Goal: Information Seeking & Learning: Learn about a topic

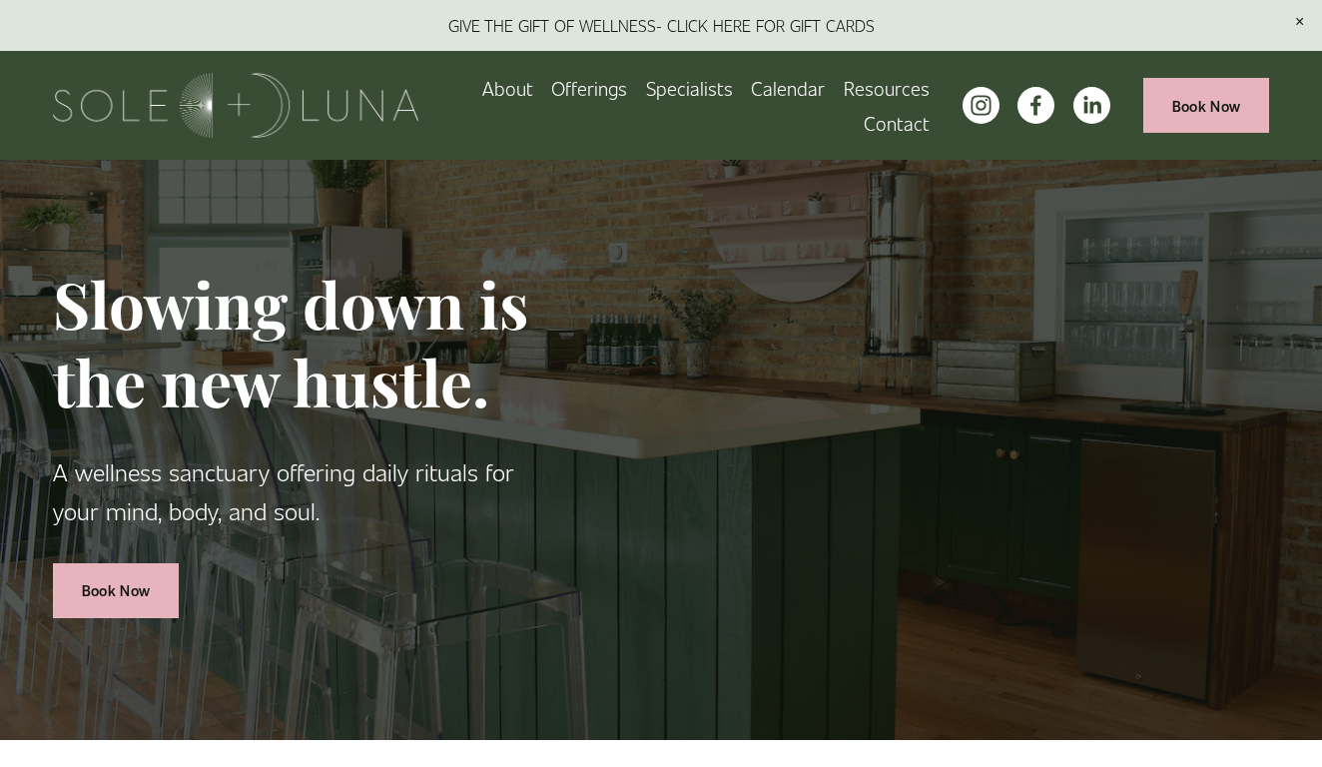
click at [802, 88] on link "Calendar" at bounding box center [788, 88] width 74 height 35
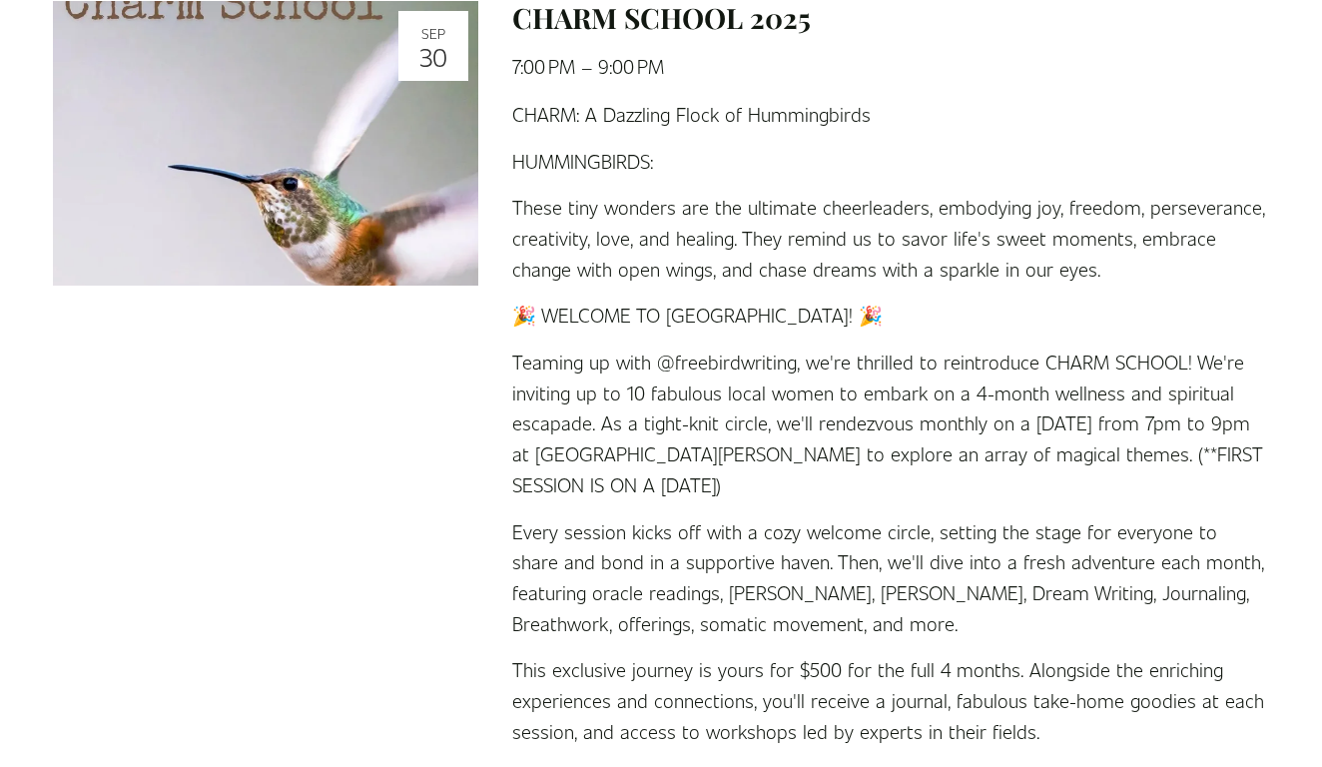
scroll to position [1947, 0]
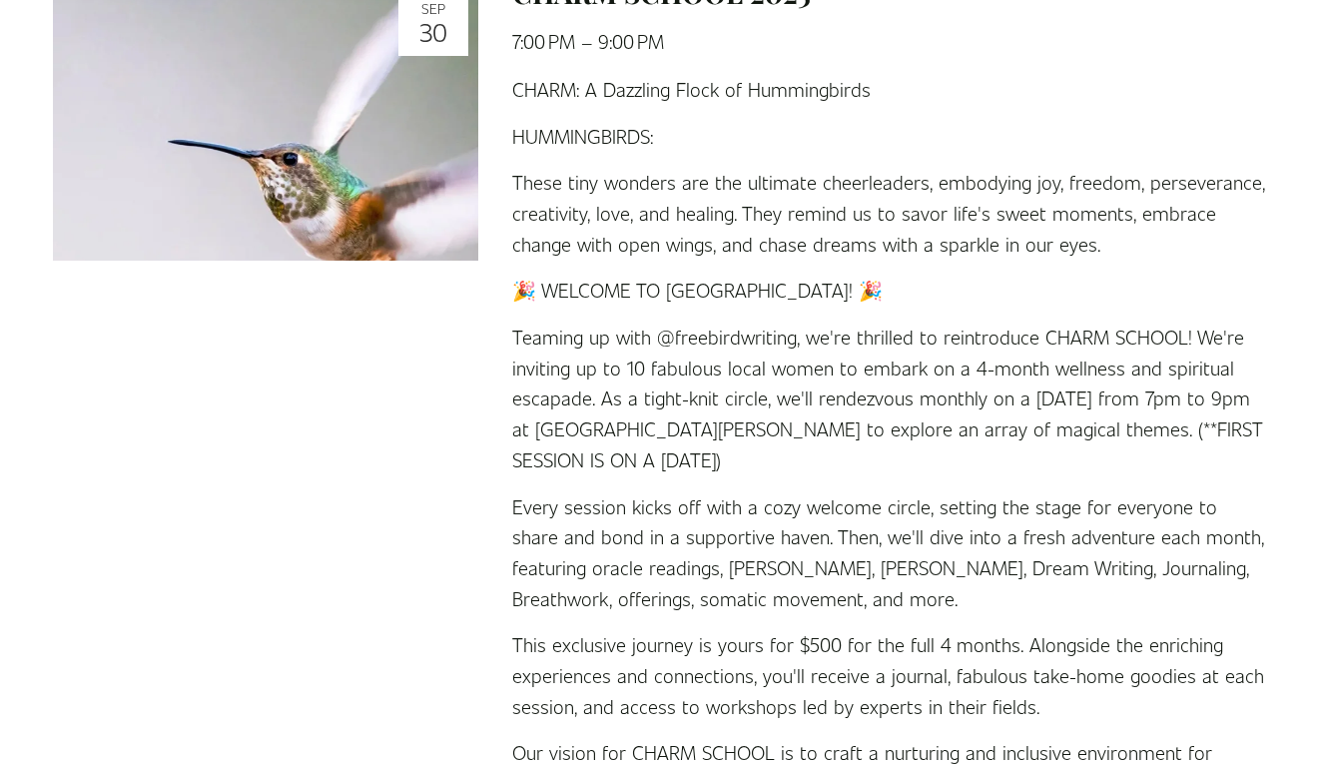
click at [515, 77] on p "CHARM: A Dazzling Flock of Hummingbirds" at bounding box center [890, 89] width 757 height 31
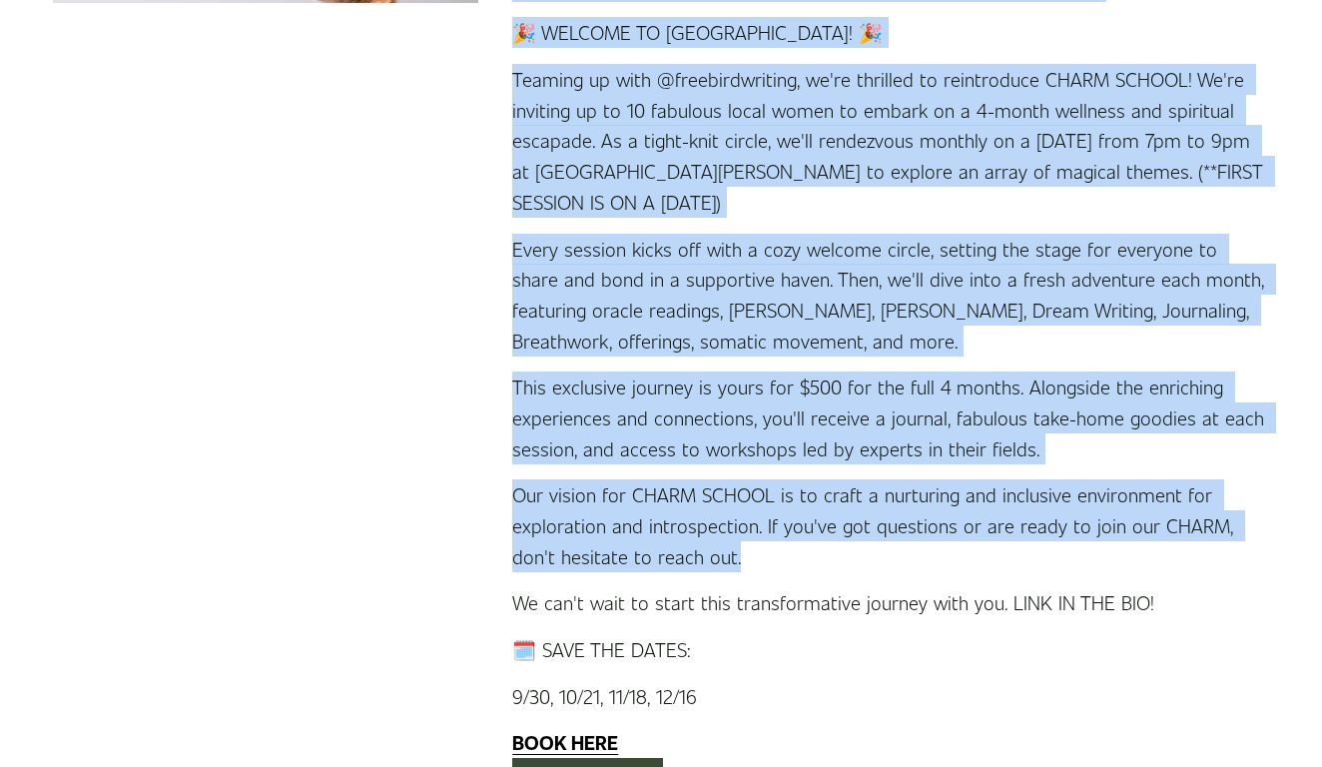
scroll to position [2221, 0]
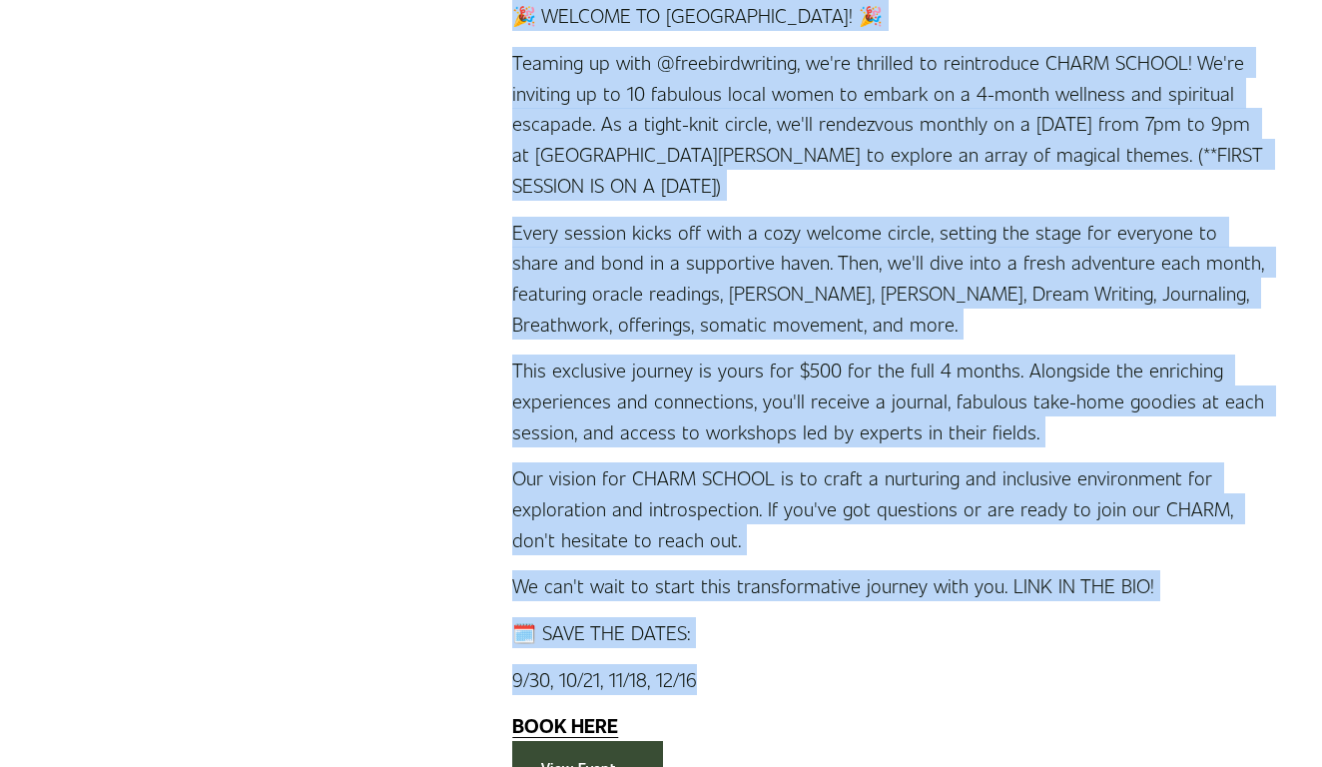
drag, startPoint x: 515, startPoint y: 77, endPoint x: 1126, endPoint y: 665, distance: 848.0
click at [1126, 665] on div "CHARM: A Dazzling Flock of Hummingbirds HUMMINGBIRDS: These tiny wonders are th…" at bounding box center [890, 269] width 757 height 941
copy div "CHARM: A Dazzling Flock of Hummingbirds HUMMINGBIRDS: These tiny wonders are th…"
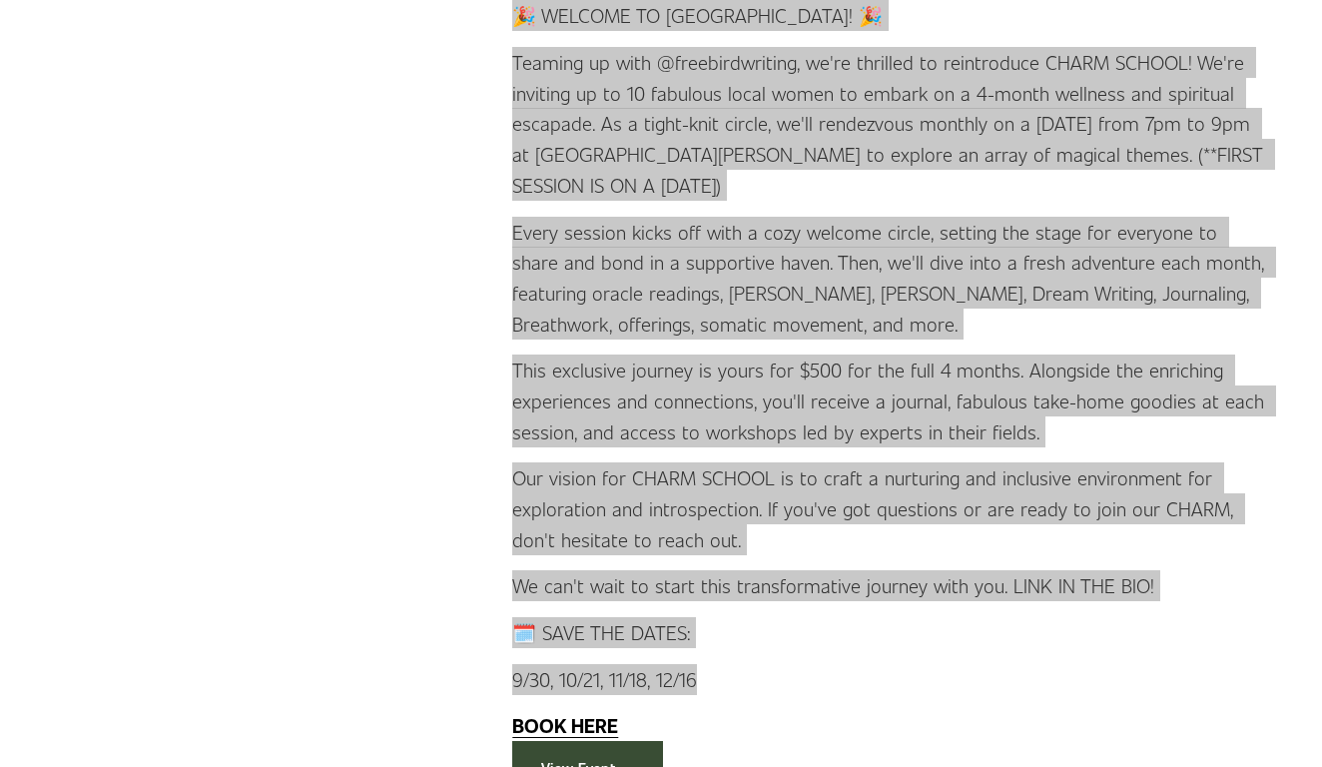
click at [1277, 233] on div "CHARM: A Dazzling Flock of Hummingbirds HUMMINGBIRDS: These tiny wonders are th…" at bounding box center [890, 269] width 791 height 941
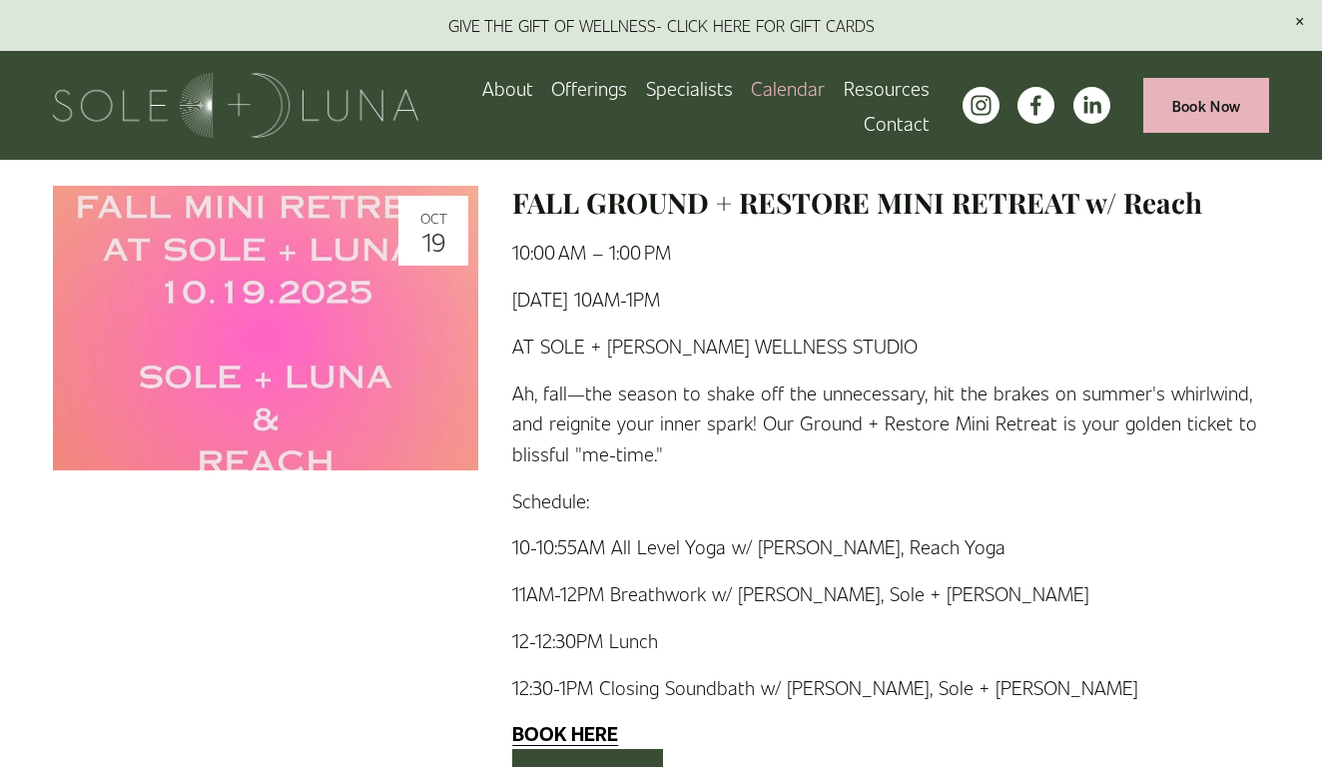
scroll to position [3371, 0]
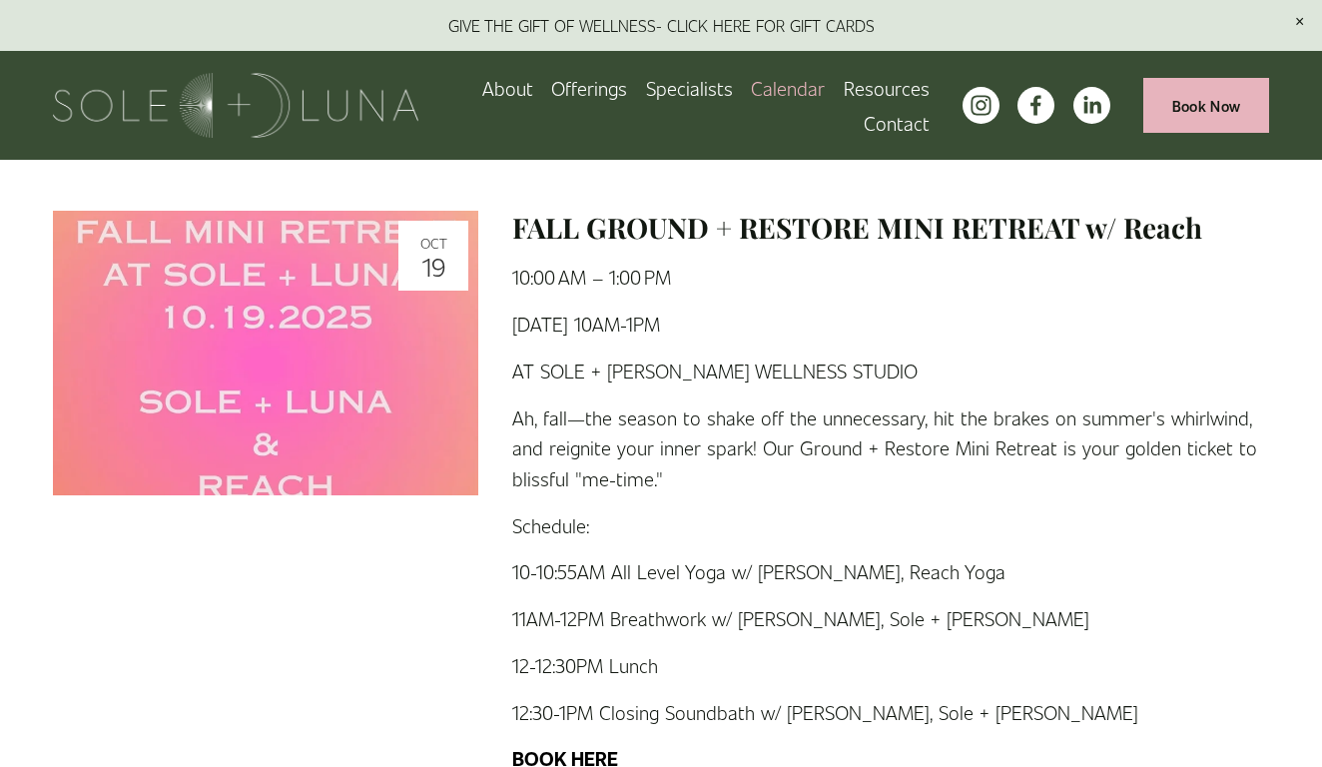
click at [517, 265] on time "10:00 AM" at bounding box center [549, 277] width 74 height 24
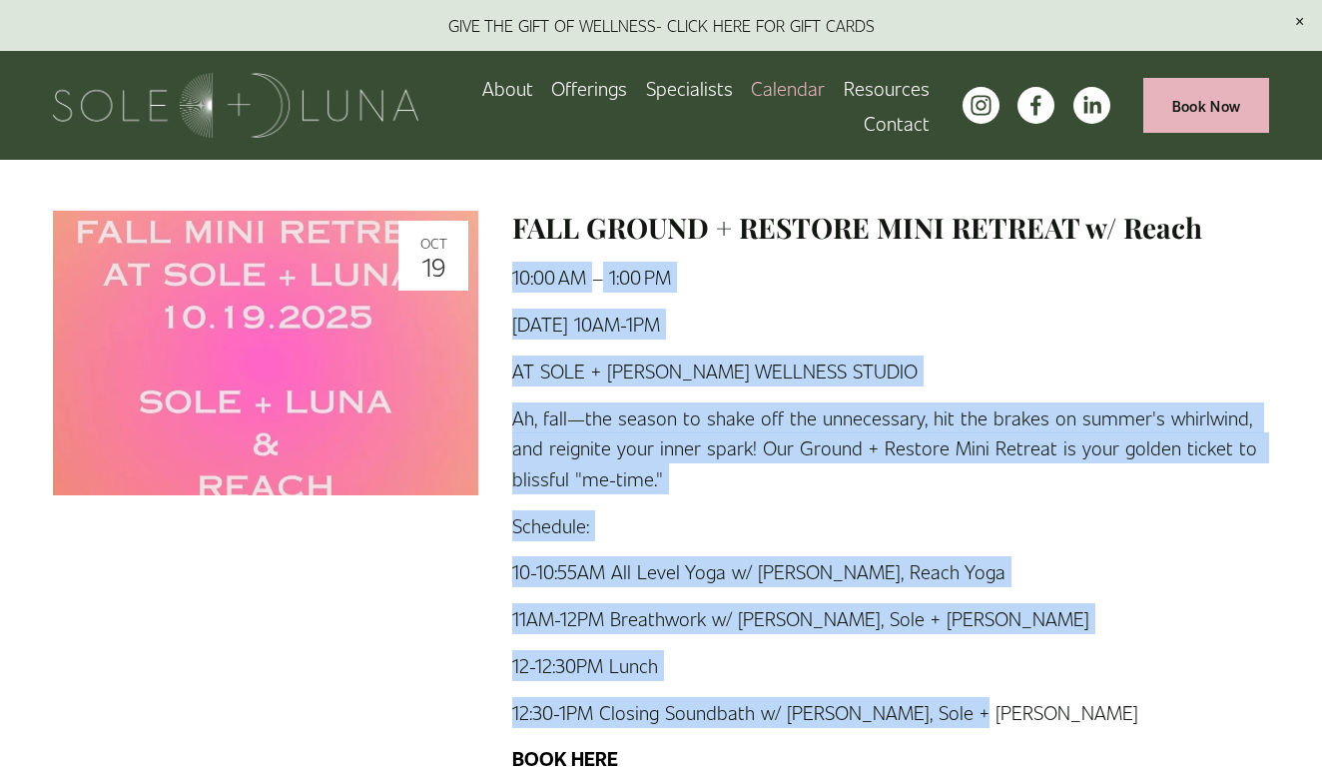
drag, startPoint x: 513, startPoint y: 239, endPoint x: 974, endPoint y: 683, distance: 640.4
click at [974, 683] on div "FALL GROUND + RESTORE MINI RETREAT w/ Reach Sunday, October 19, 2025 10:00 AM 1…" at bounding box center [873, 519] width 791 height 617
copy div "10:00 AM 1:00 PM Google Calendar ICS SUNDAY, OCTOBER 19TH 10AM-1PM AT SOLE + LU…"
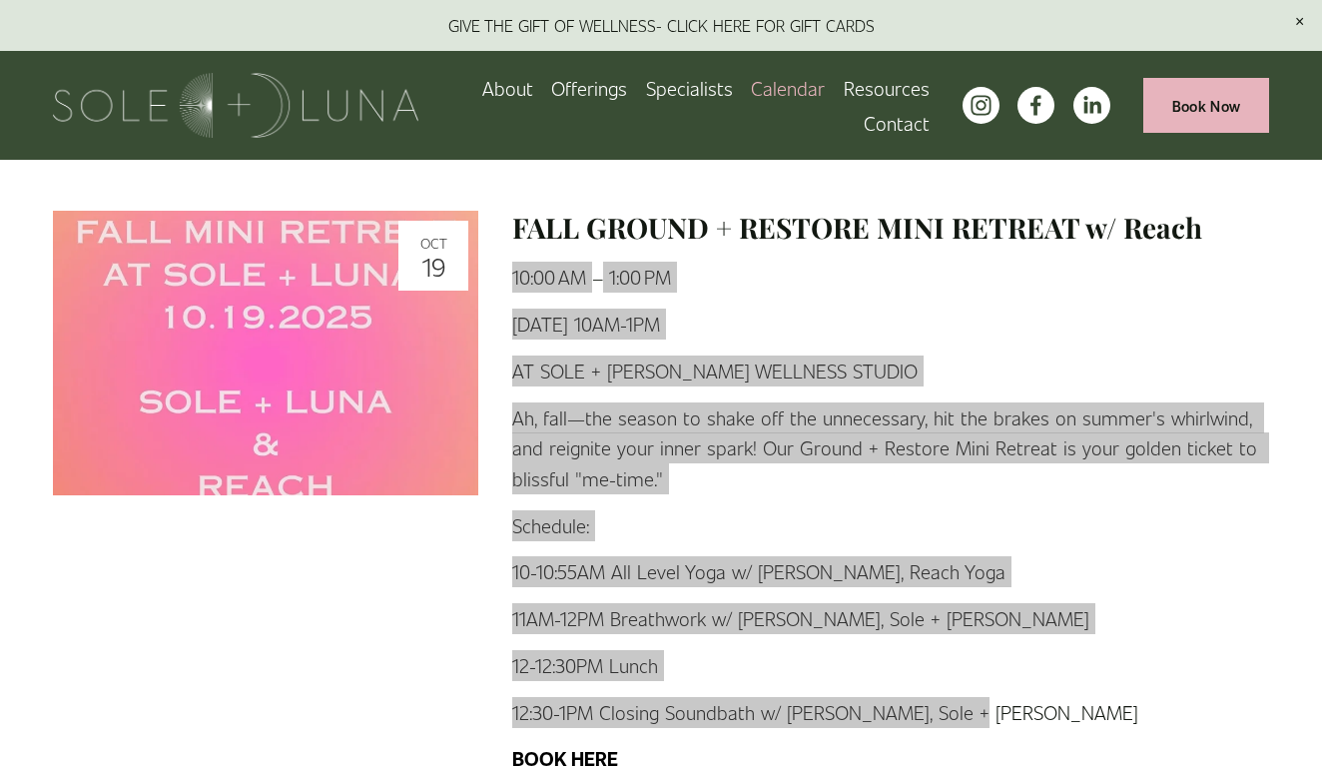
click at [1272, 666] on div "SUNDAY, OCTOBER 19TH 10AM-1PM AT SOLE + LUNA WELLNESS STUDIO Ah, fall—the seaso…" at bounding box center [890, 540] width 791 height 465
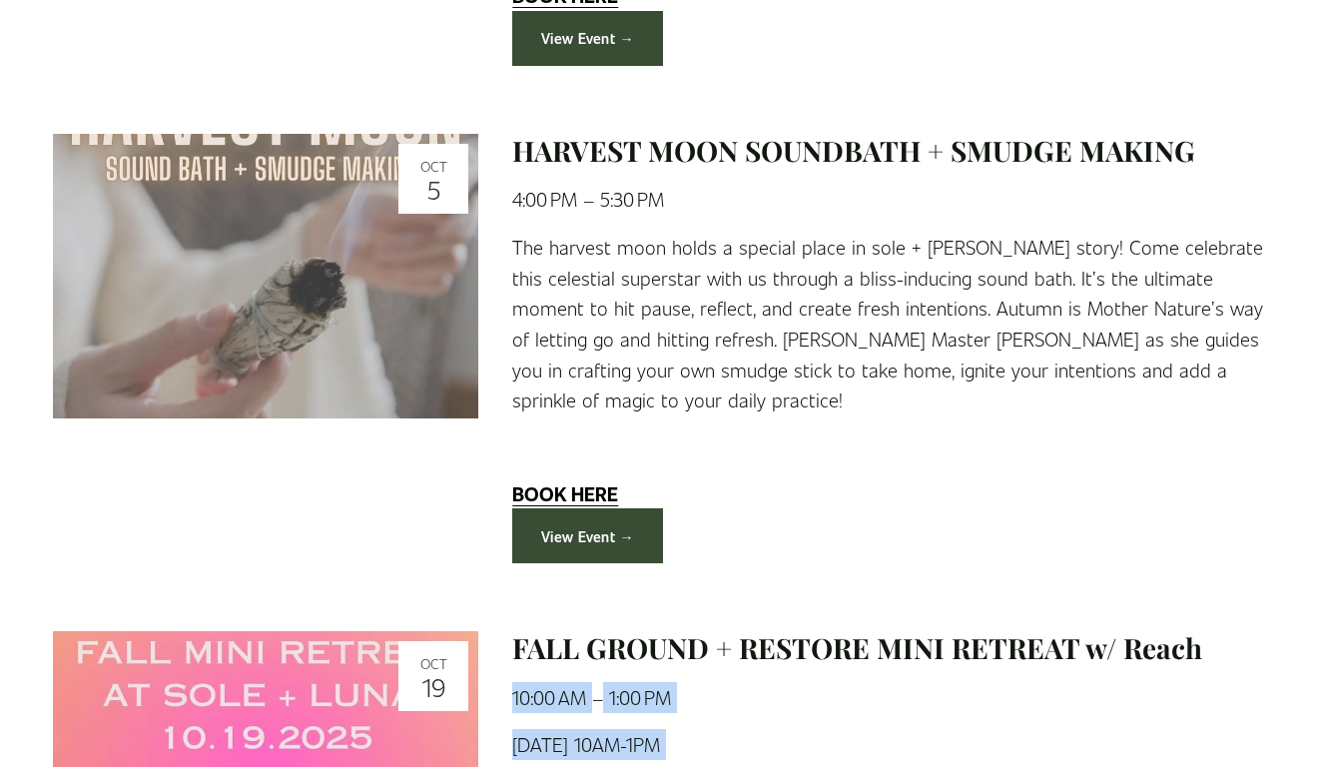
scroll to position [2948, 0]
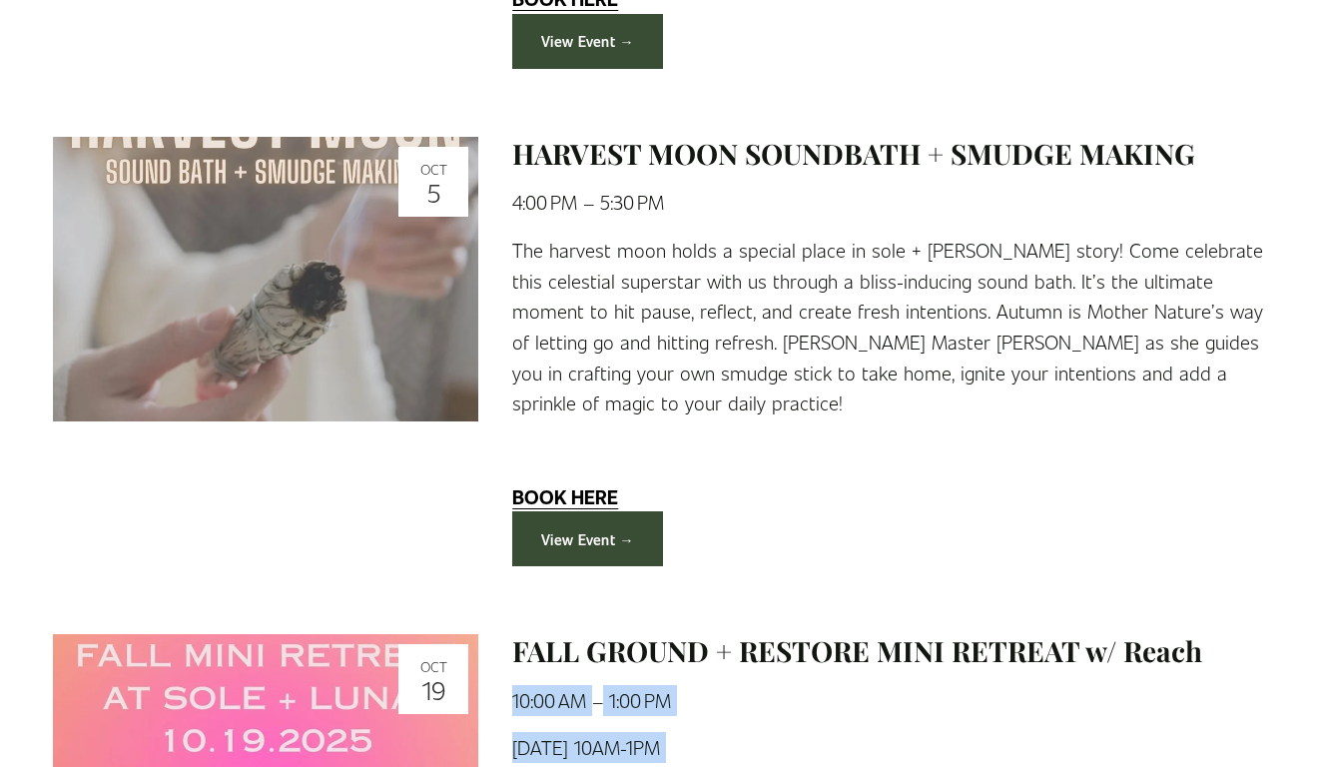
click at [513, 135] on link "HARVEST MOON SOUNDBATH + SMUDGE MAKING" at bounding box center [853, 153] width 683 height 37
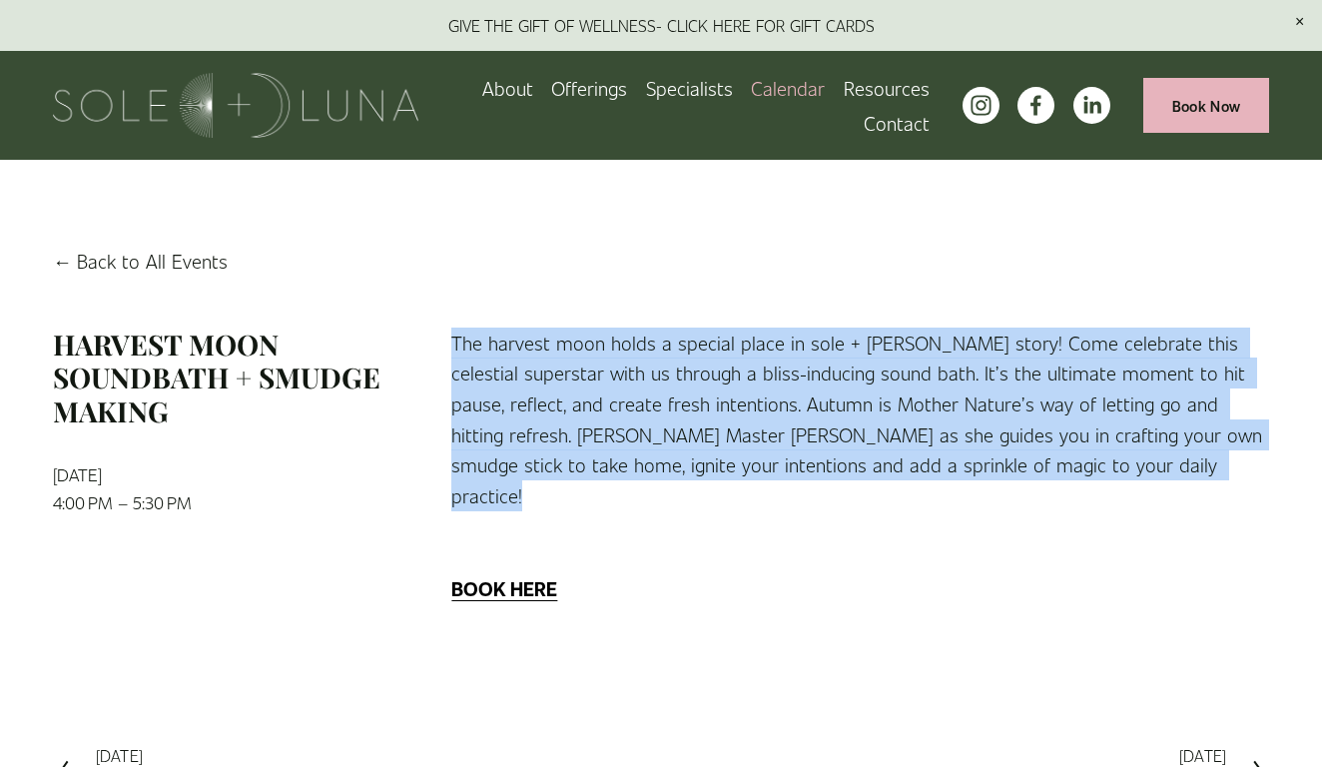
drag, startPoint x: 440, startPoint y: 341, endPoint x: 1170, endPoint y: 496, distance: 746.0
click at [1170, 496] on div "The harvest moon holds a special place in sole + luna’s story! Come celebrate t…" at bounding box center [860, 466] width 852 height 278
copy p "The harvest moon holds a special place in sole + [PERSON_NAME] story! Come cele…"
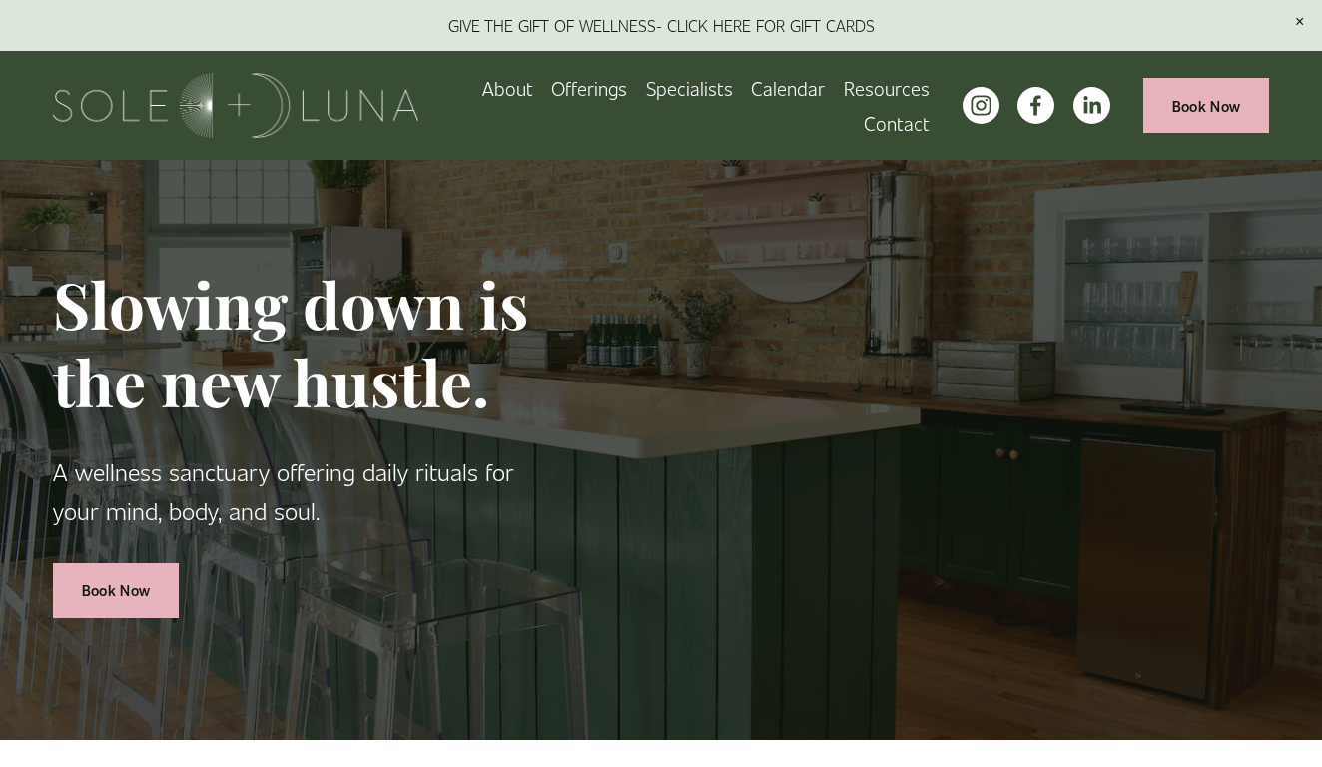
click at [800, 97] on link "Calendar" at bounding box center [788, 88] width 74 height 35
